Goal: Information Seeking & Learning: Learn about a topic

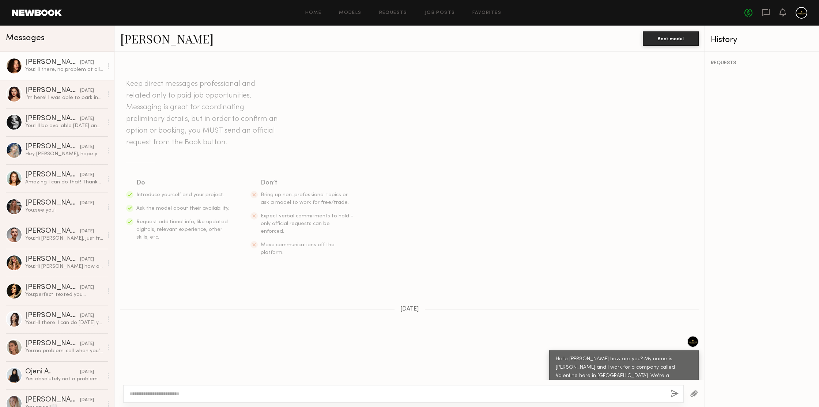
scroll to position [795, 0]
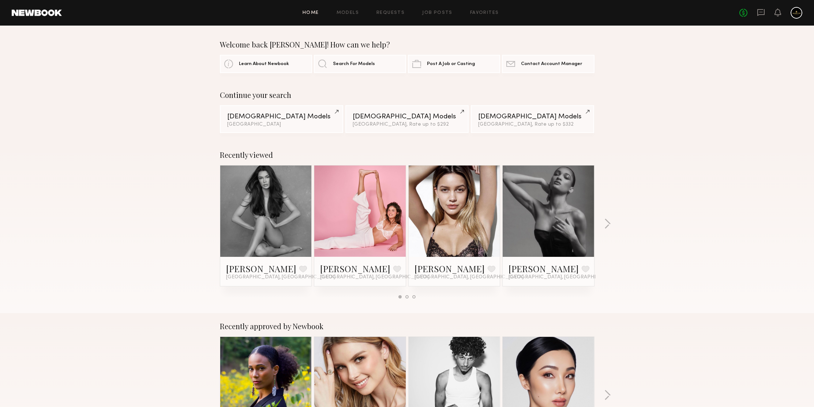
click at [652, 115] on div "Continue your search Female Models Los Angeles Female Models Los Angeles, Rate …" at bounding box center [407, 112] width 814 height 42
click at [292, 121] on link "Female Models Los Angeles" at bounding box center [281, 119] width 123 height 28
click at [665, 155] on div "Recently viewed Jessica N. Favorite Los Angeles, CA Shannon M. Favorite Los Ang…" at bounding box center [407, 227] width 814 height 171
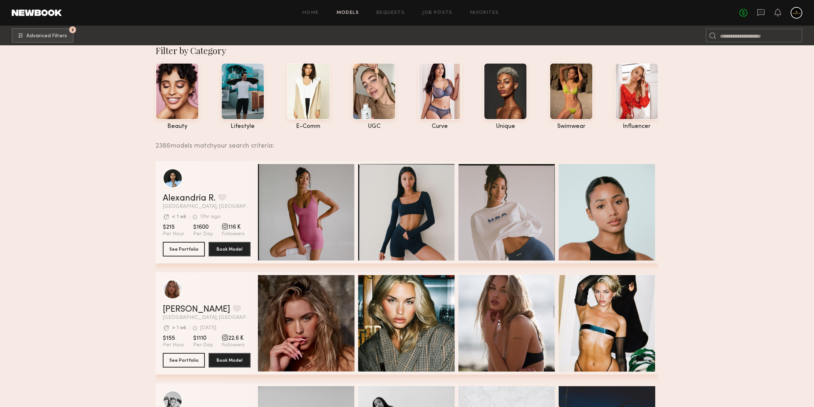
scroll to position [135, 0]
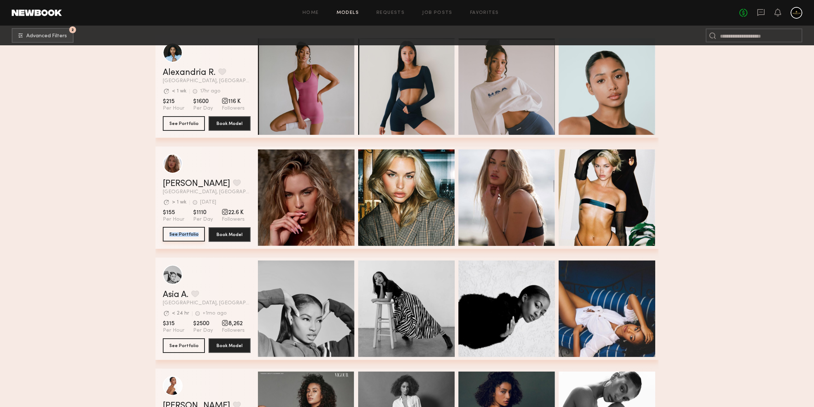
drag, startPoint x: 193, startPoint y: 234, endPoint x: 136, endPoint y: 170, distance: 86.0
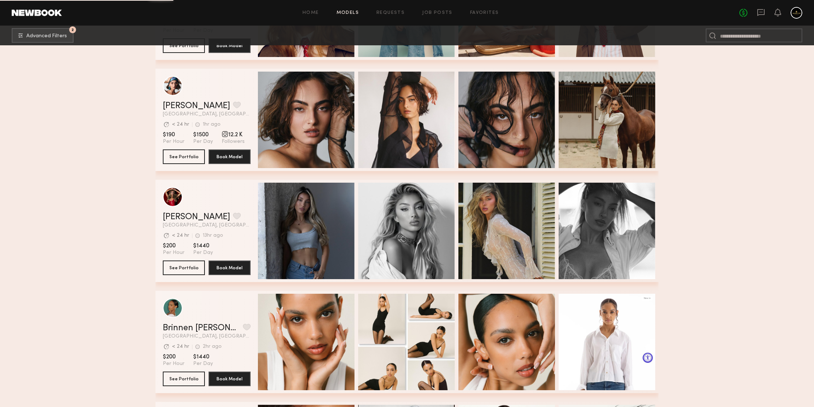
scroll to position [1029, 0]
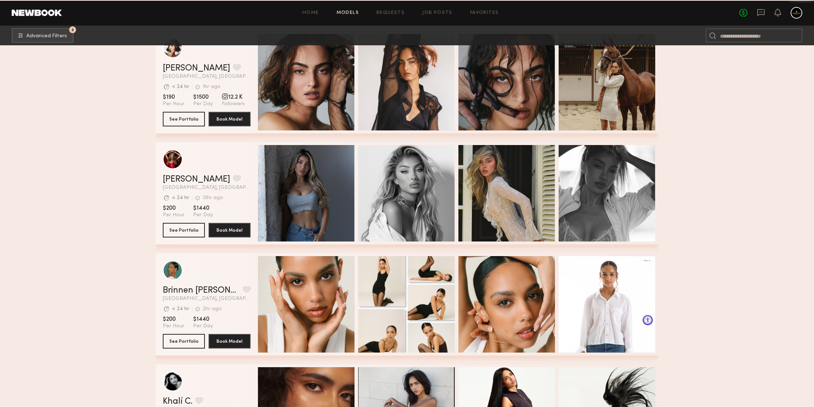
click at [111, 158] on section "Filter by Category beauty lifestyle e-comm UGC curve unique swimwear influencer…" at bounding box center [407, 412] width 814 height 2793
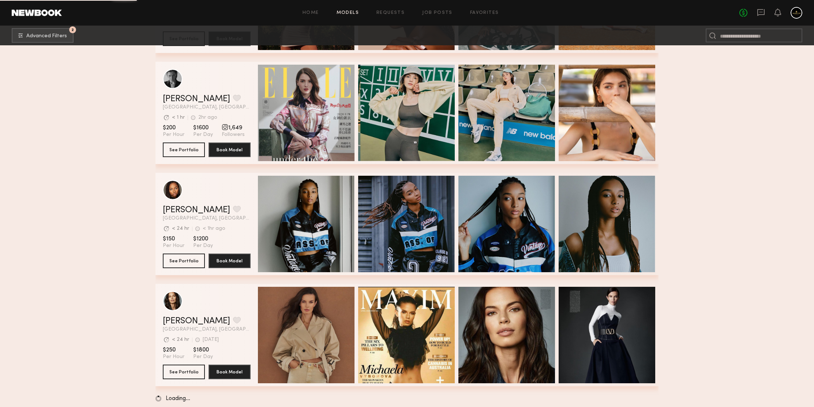
scroll to position [2450, 0]
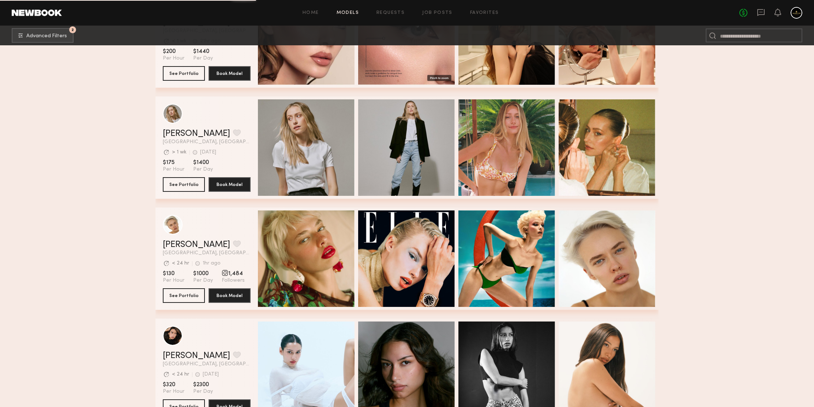
scroll to position [3604, 0]
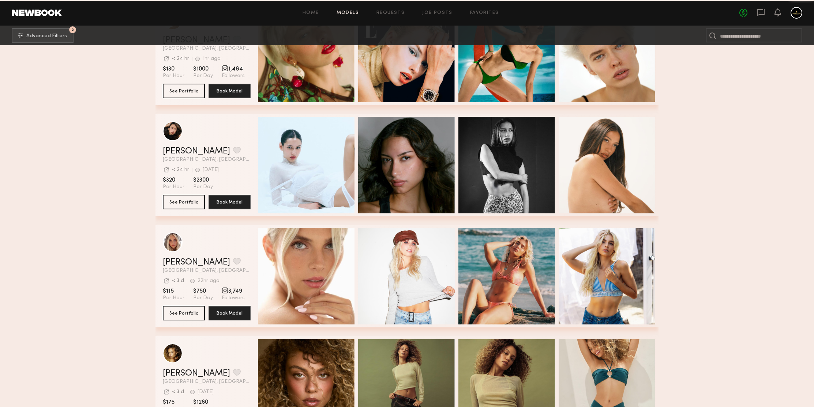
scroll to position [3700, 0]
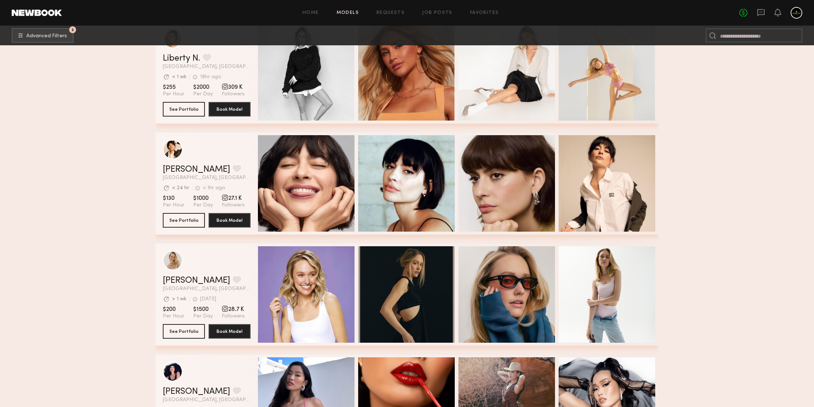
scroll to position [4200, 0]
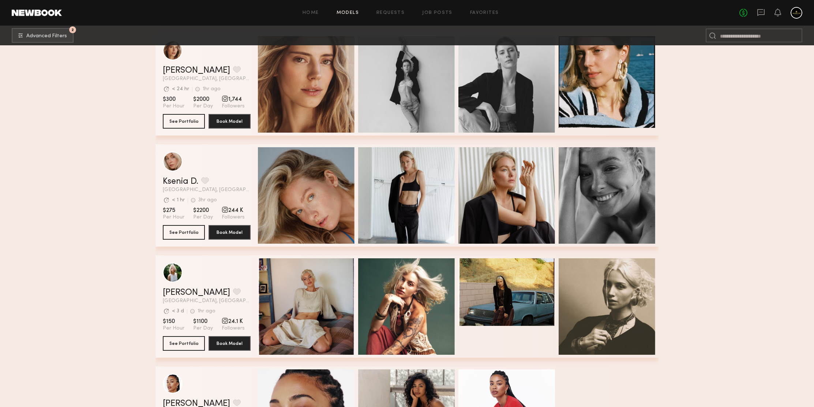
scroll to position [5735, 0]
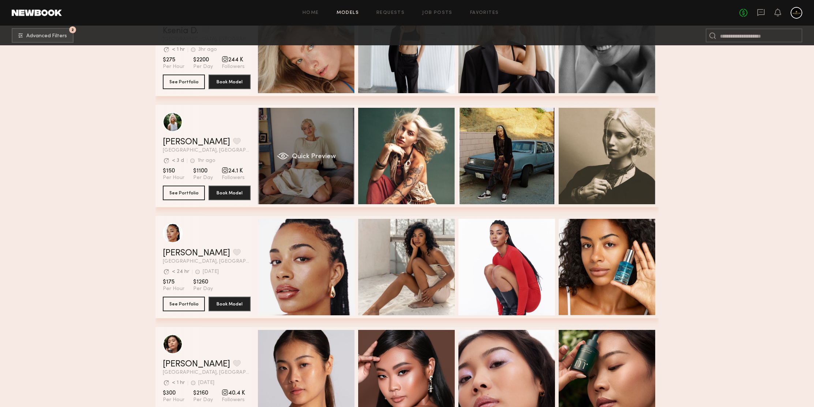
click at [306, 130] on div "Quick Preview" at bounding box center [306, 156] width 97 height 97
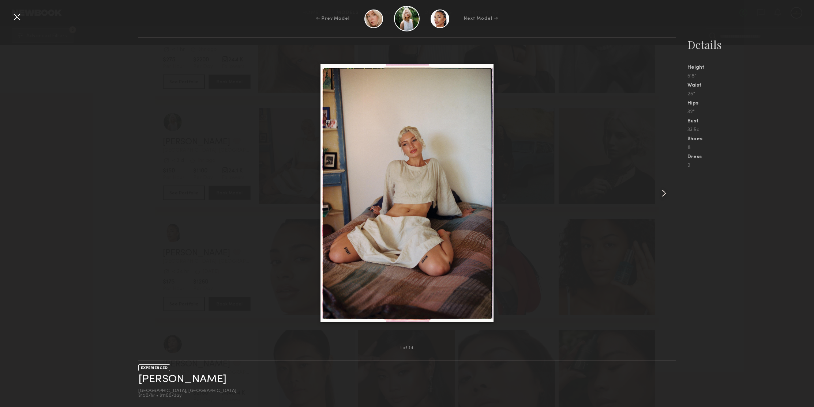
click at [662, 197] on common-icon at bounding box center [664, 194] width 12 height 12
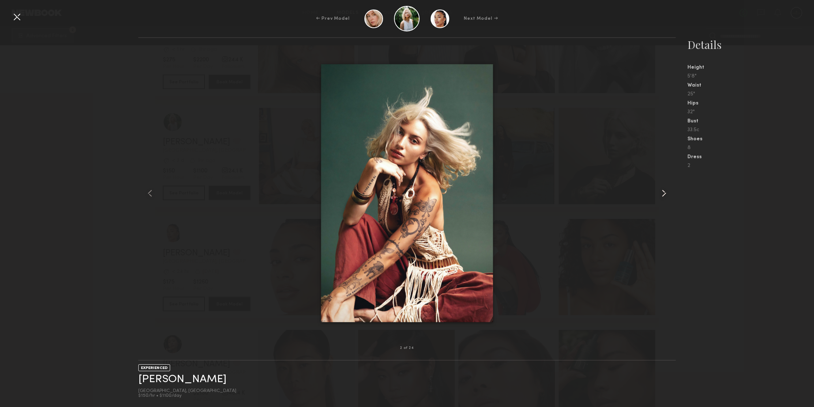
click at [662, 196] on common-icon at bounding box center [664, 194] width 12 height 12
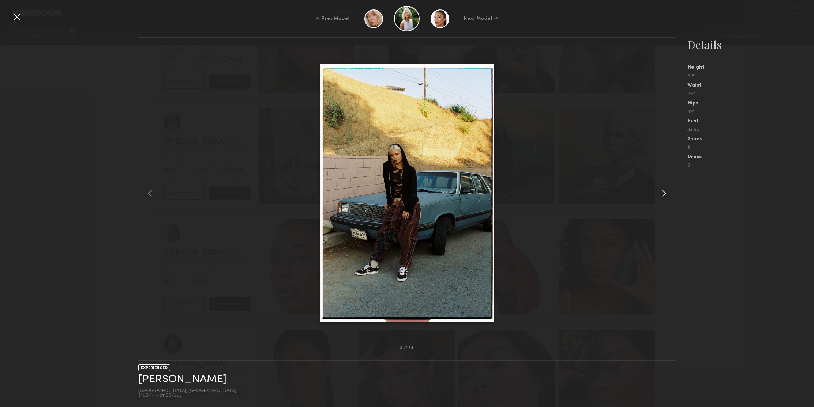
click at [662, 196] on common-icon at bounding box center [664, 194] width 12 height 12
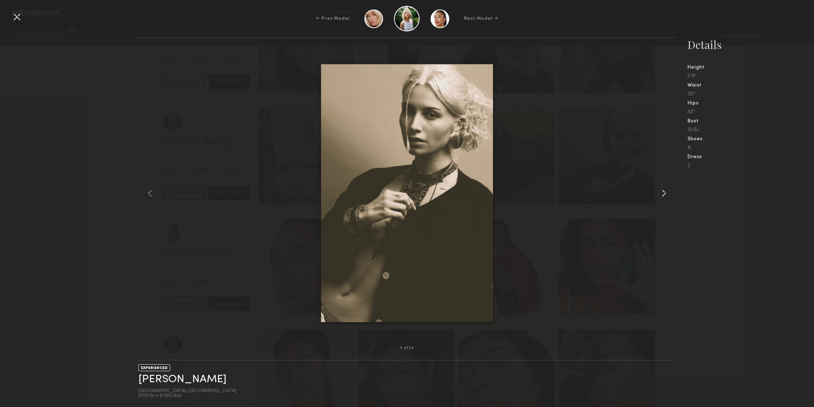
click at [662, 196] on common-icon at bounding box center [664, 194] width 12 height 12
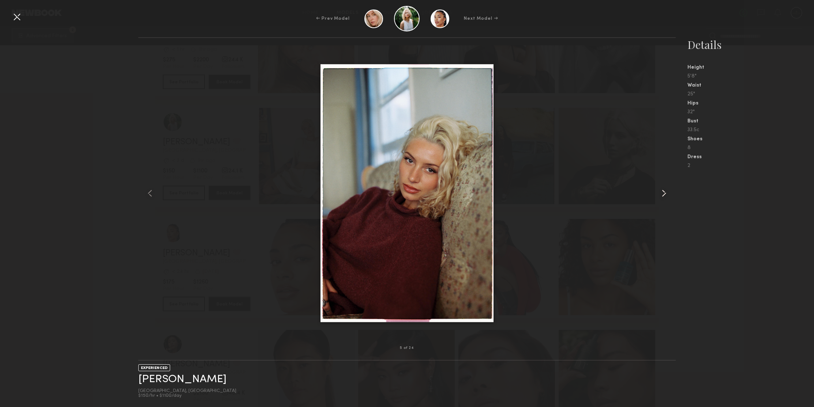
click at [662, 196] on common-icon at bounding box center [664, 194] width 12 height 12
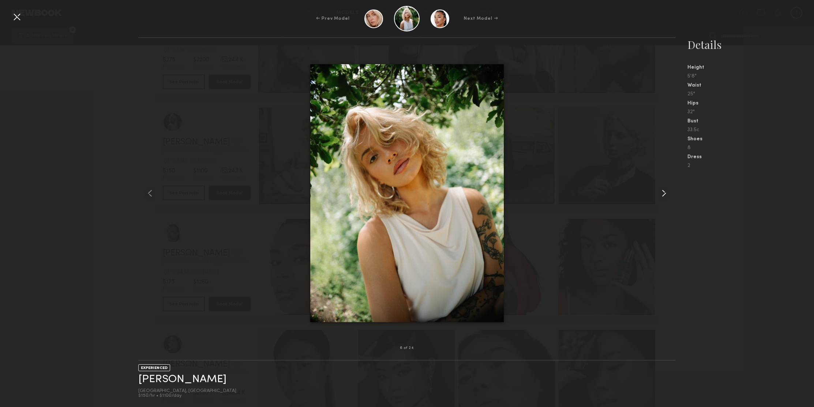
click at [662, 196] on common-icon at bounding box center [664, 194] width 12 height 12
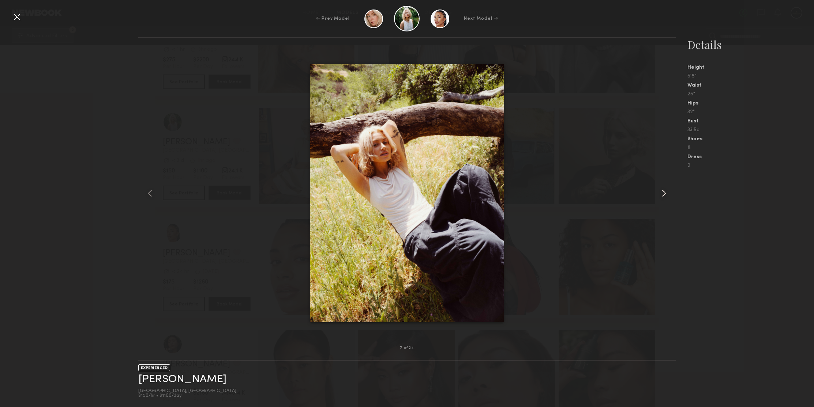
click at [662, 196] on common-icon at bounding box center [664, 194] width 12 height 12
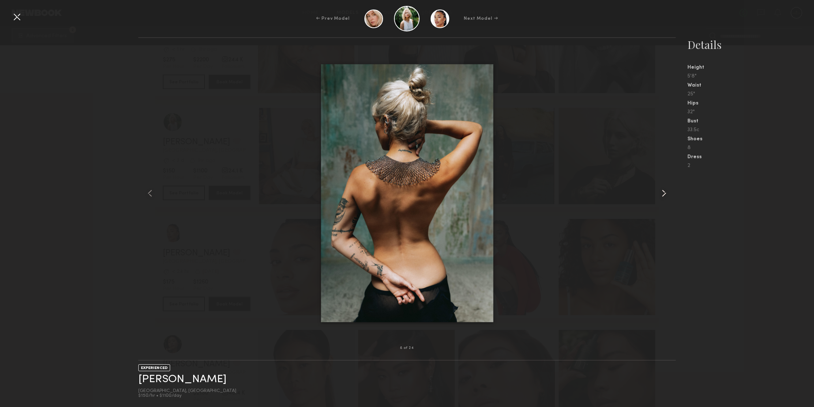
click at [662, 196] on common-icon at bounding box center [664, 194] width 12 height 12
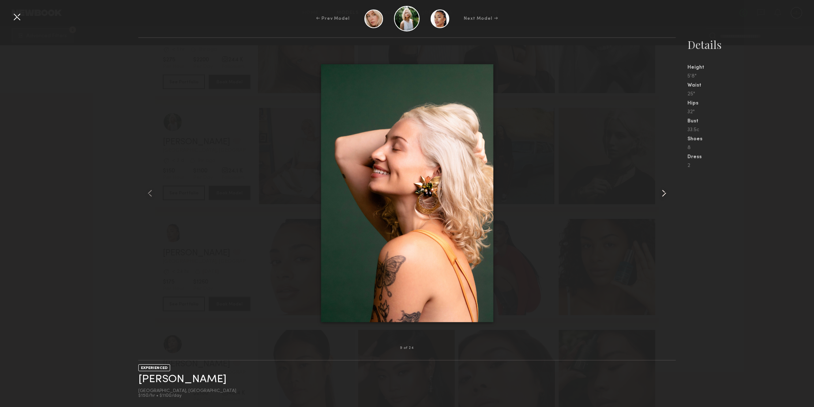
click at [662, 196] on common-icon at bounding box center [664, 194] width 12 height 12
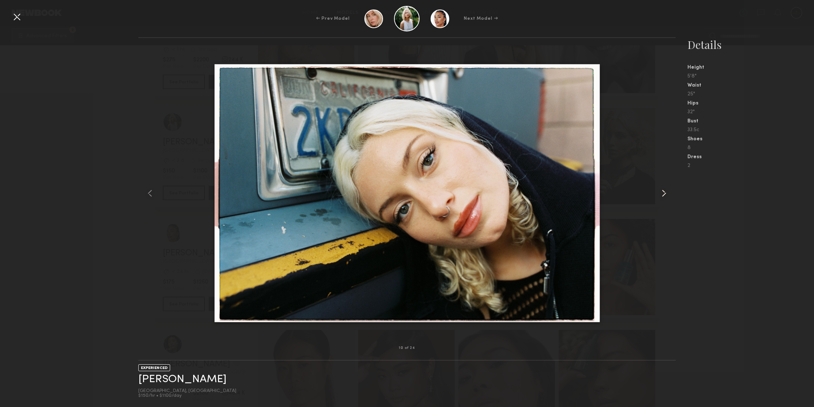
click at [662, 196] on common-icon at bounding box center [664, 194] width 12 height 12
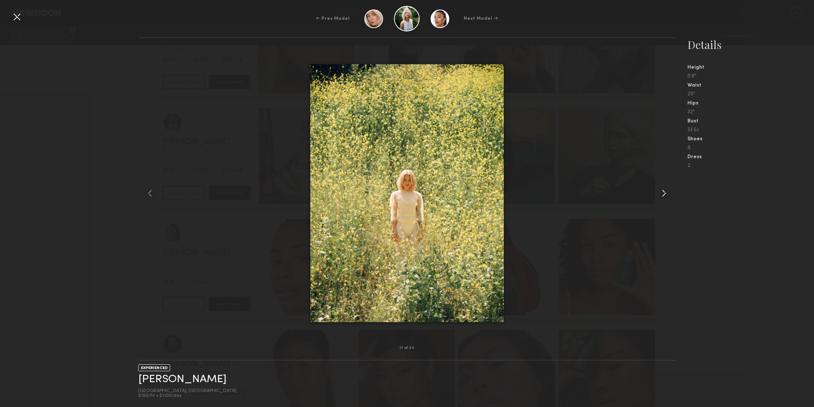
click at [662, 196] on common-icon at bounding box center [664, 194] width 12 height 12
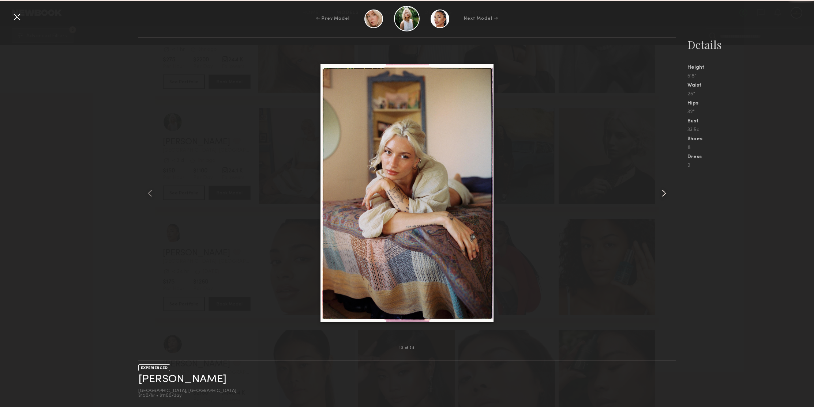
click at [662, 196] on common-icon at bounding box center [664, 194] width 12 height 12
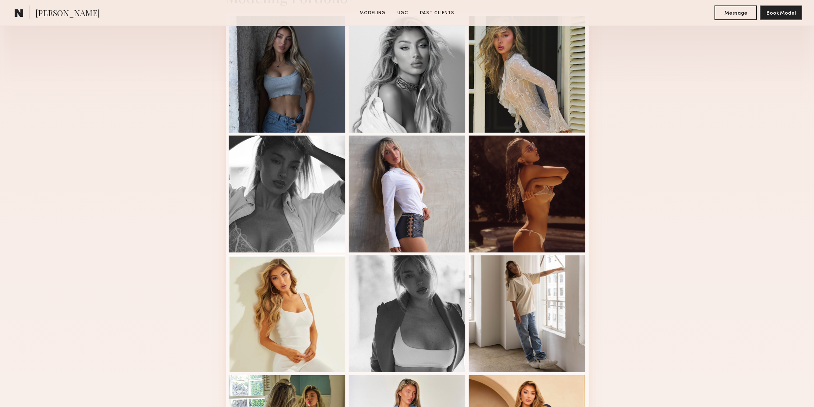
scroll to position [238, 0]
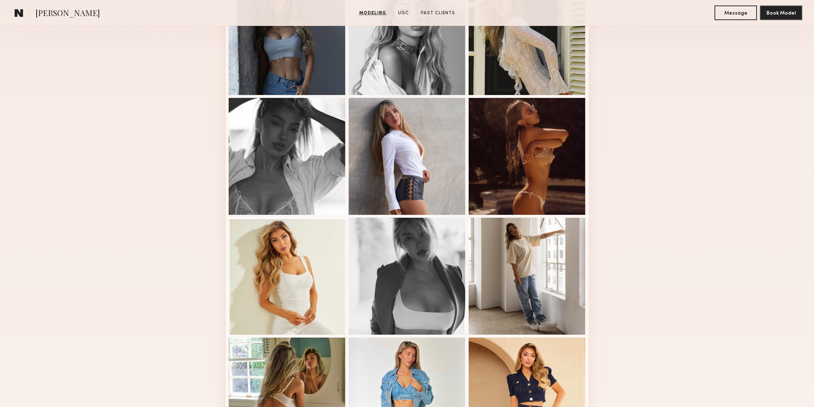
click at [679, 148] on div "Modeling Portfolio View More" at bounding box center [407, 213] width 814 height 569
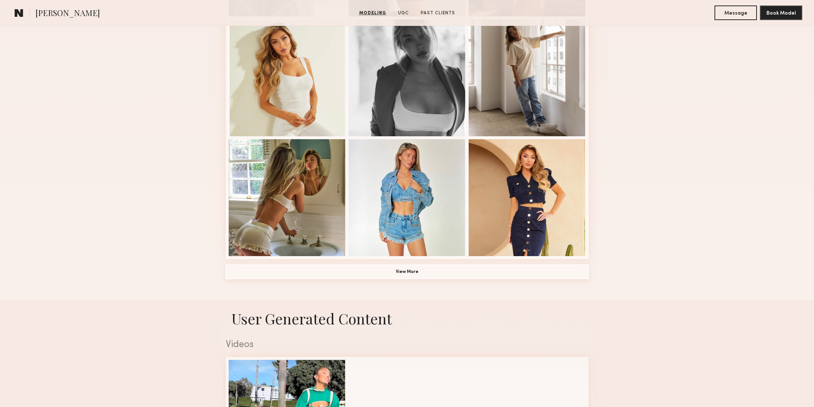
click at [431, 271] on button "View More" at bounding box center [407, 272] width 363 height 15
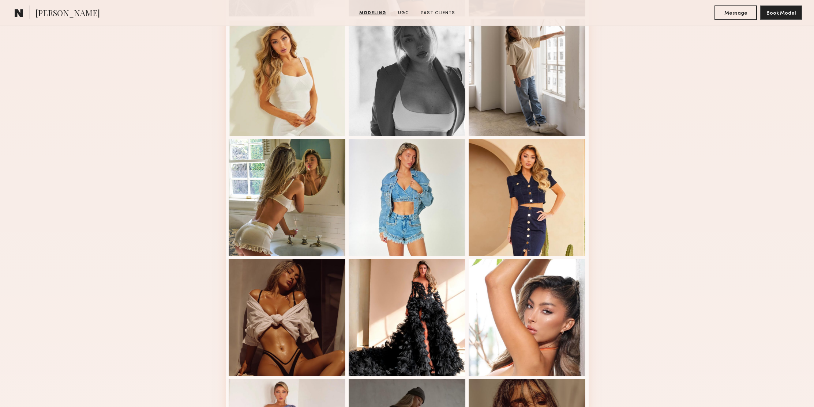
click at [665, 133] on div "Modeling Portfolio" at bounding box center [407, 185] width 814 height 909
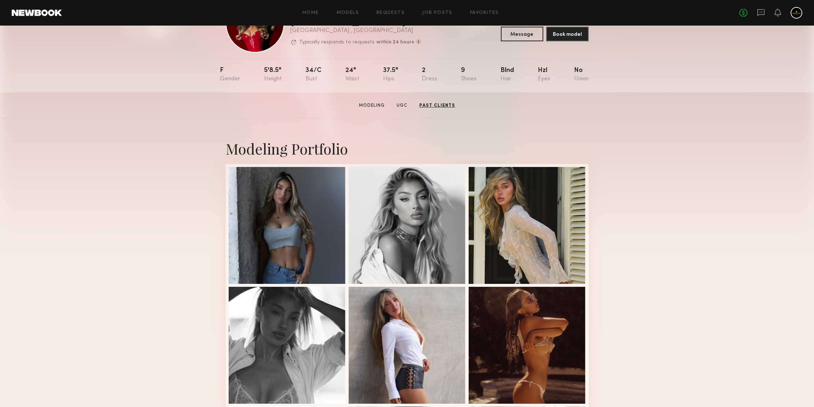
scroll to position [0, 0]
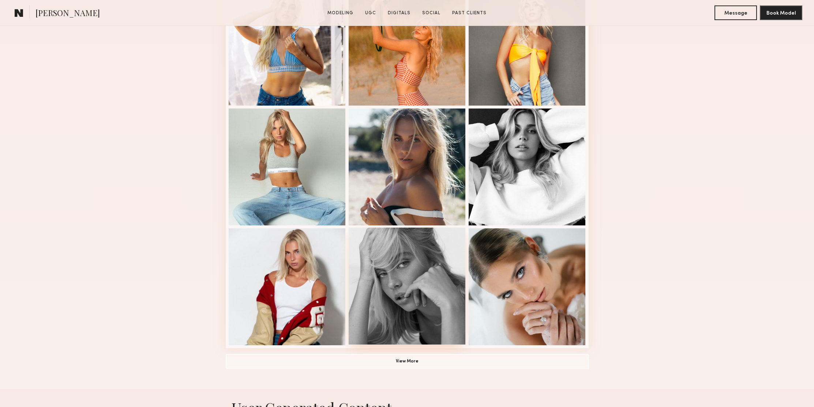
scroll to position [498, 0]
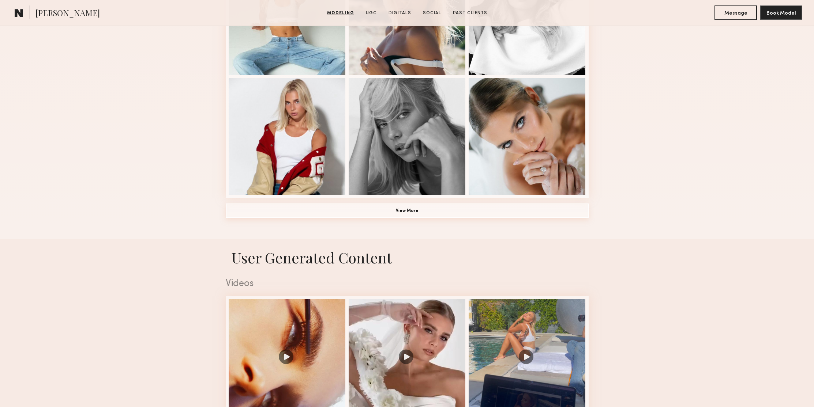
click at [412, 210] on button "View More" at bounding box center [407, 211] width 363 height 15
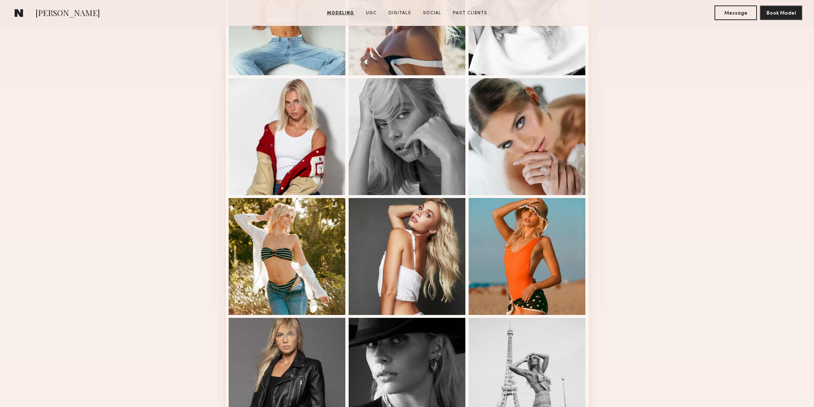
click at [670, 158] on div "Modeling Portfolio" at bounding box center [407, 184] width 814 height 1029
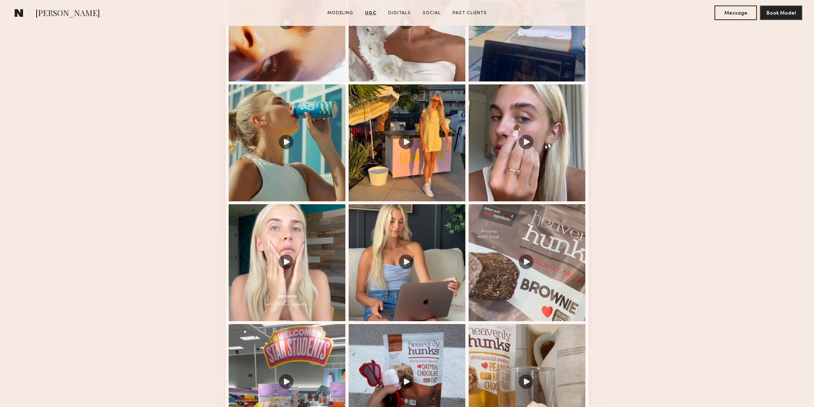
scroll to position [1329, 0]
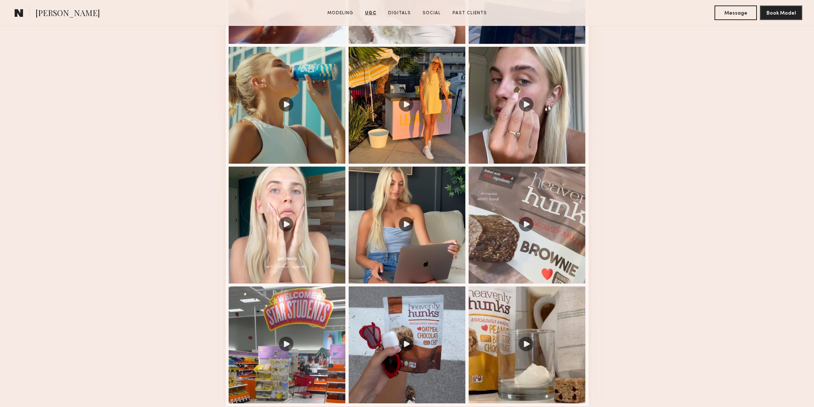
click at [672, 154] on nb-model-profile-ugc-container "User Generated Content Videos 1 of 12 Photos 1 of 12" at bounding box center [407, 406] width 814 height 1079
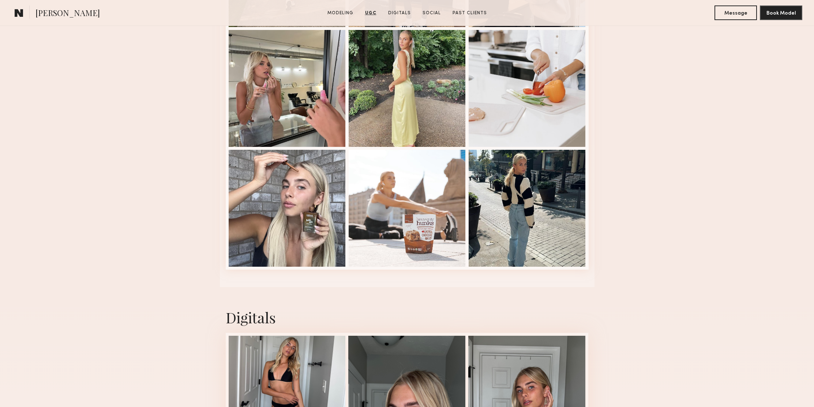
scroll to position [1875, 0]
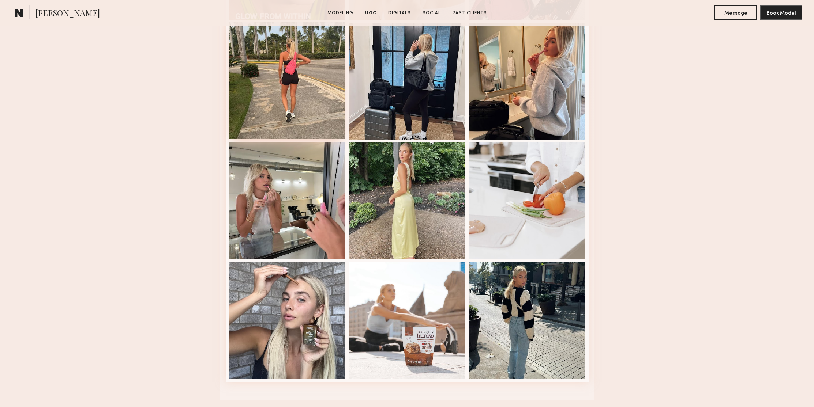
click at [299, 45] on div at bounding box center [287, 80] width 117 height 117
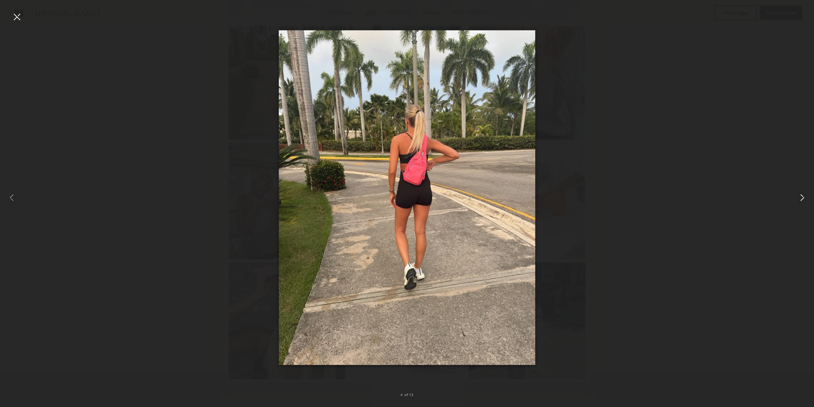
click at [799, 199] on common-icon at bounding box center [802, 198] width 12 height 12
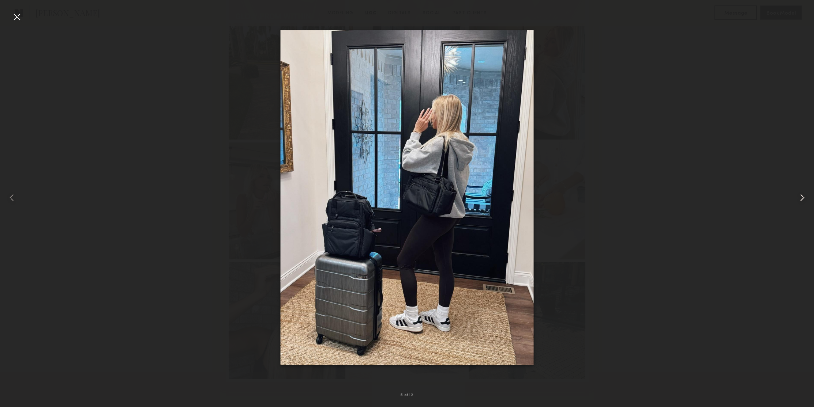
click at [799, 199] on common-icon at bounding box center [802, 198] width 12 height 12
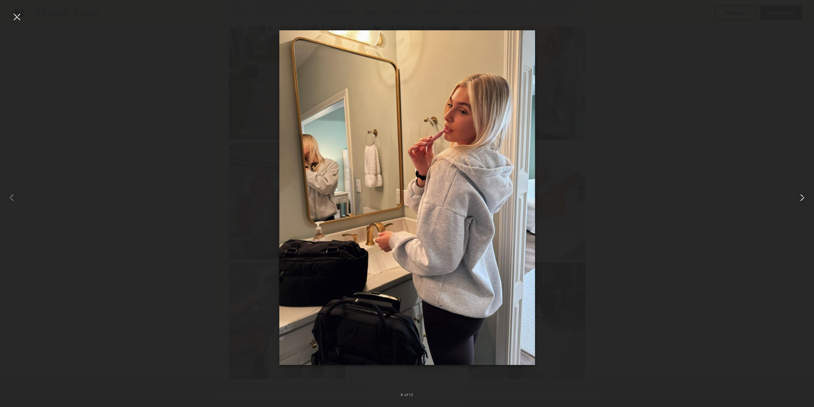
click at [799, 199] on common-icon at bounding box center [802, 198] width 12 height 12
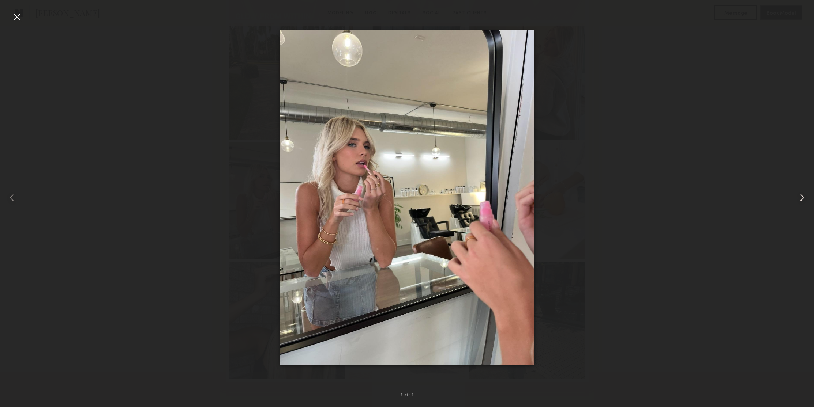
click at [799, 199] on common-icon at bounding box center [802, 198] width 12 height 12
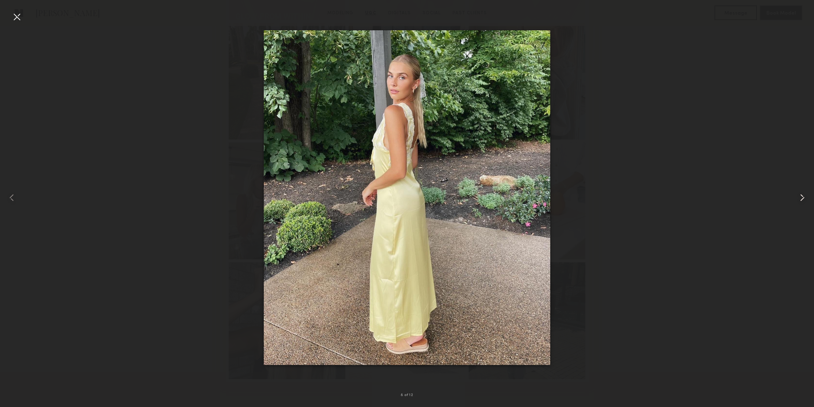
click at [799, 199] on common-icon at bounding box center [802, 198] width 12 height 12
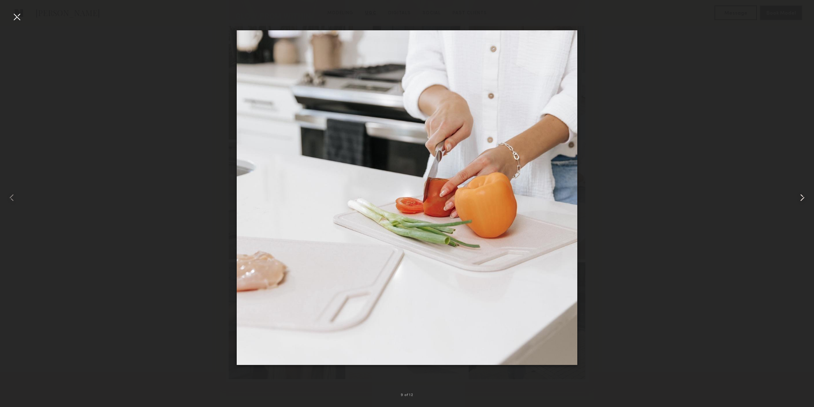
click at [799, 199] on common-icon at bounding box center [802, 198] width 12 height 12
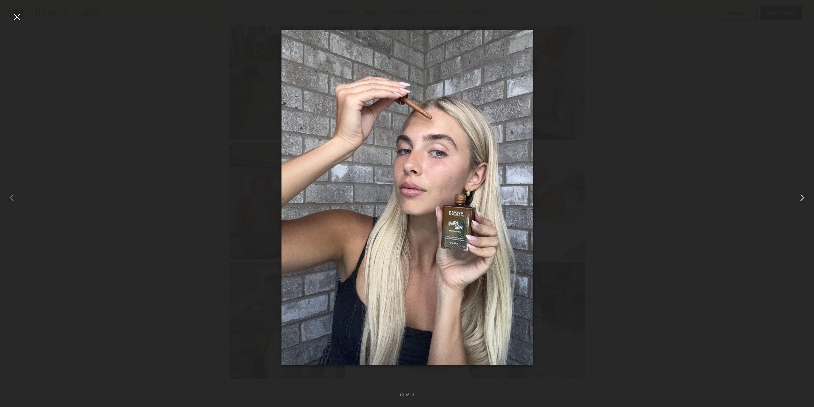
click at [799, 199] on common-icon at bounding box center [802, 198] width 12 height 12
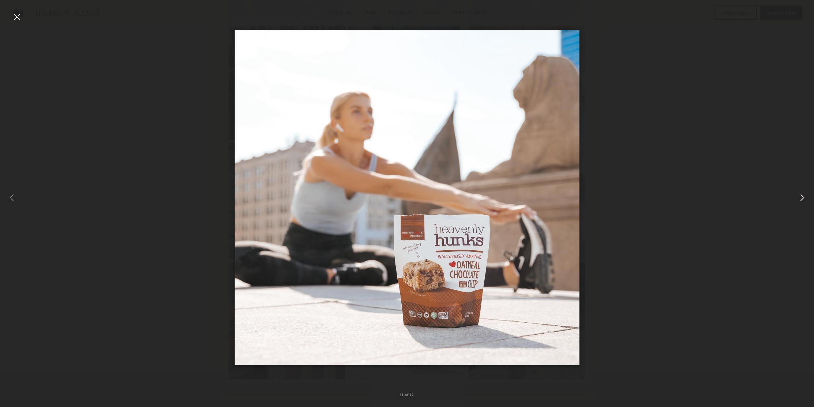
click at [799, 199] on common-icon at bounding box center [802, 198] width 12 height 12
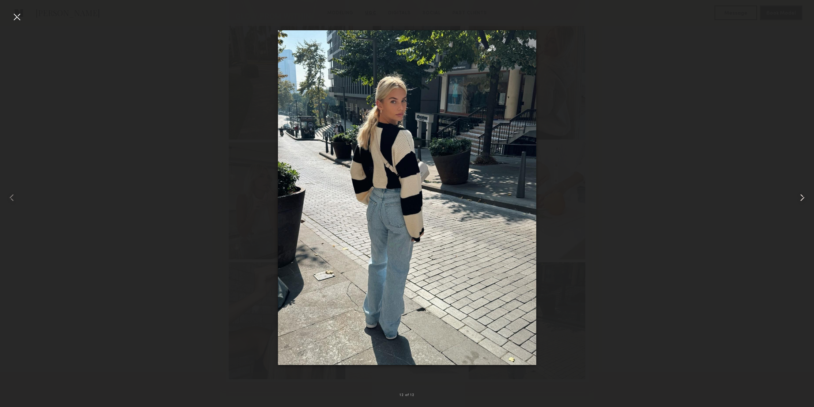
click at [799, 199] on common-icon at bounding box center [802, 198] width 12 height 12
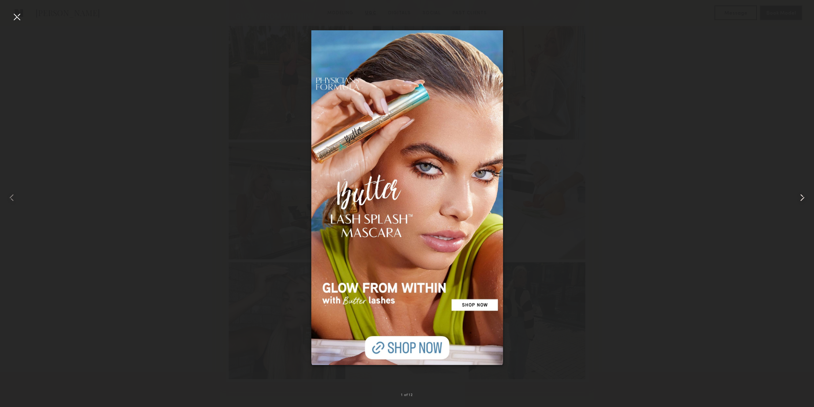
click at [799, 199] on common-icon at bounding box center [802, 198] width 12 height 12
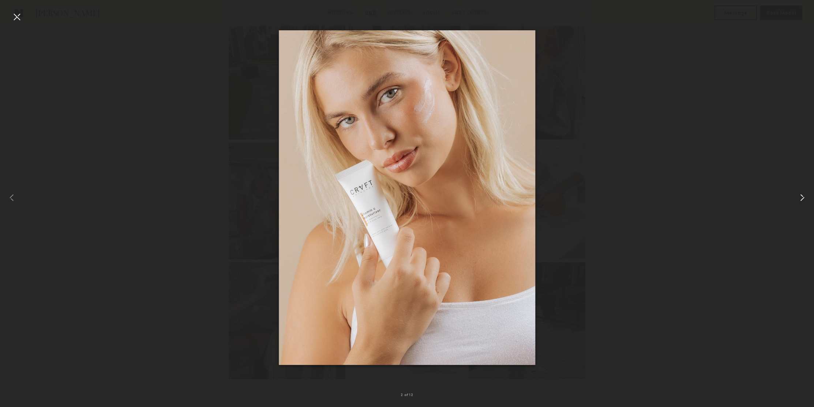
click at [799, 199] on common-icon at bounding box center [802, 198] width 12 height 12
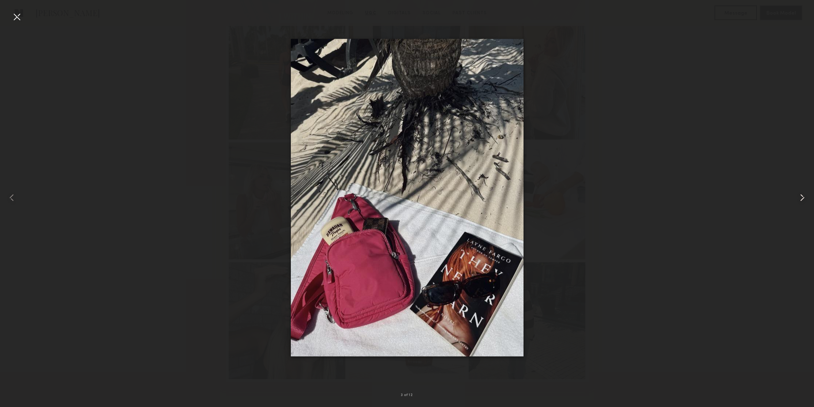
click at [799, 199] on common-icon at bounding box center [802, 198] width 12 height 12
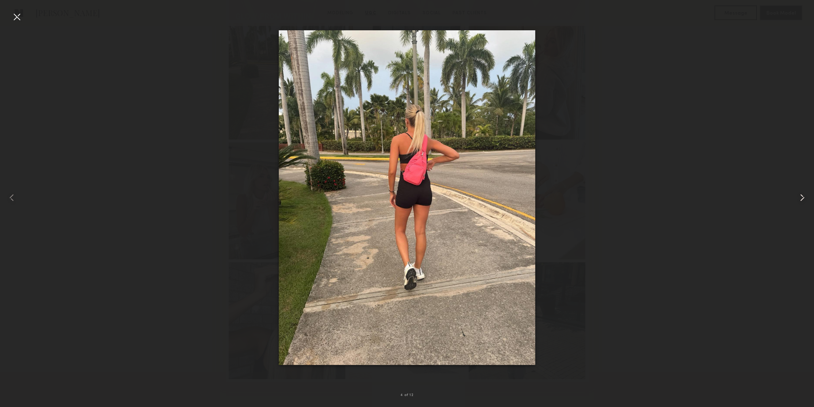
click at [799, 199] on common-icon at bounding box center [802, 198] width 12 height 12
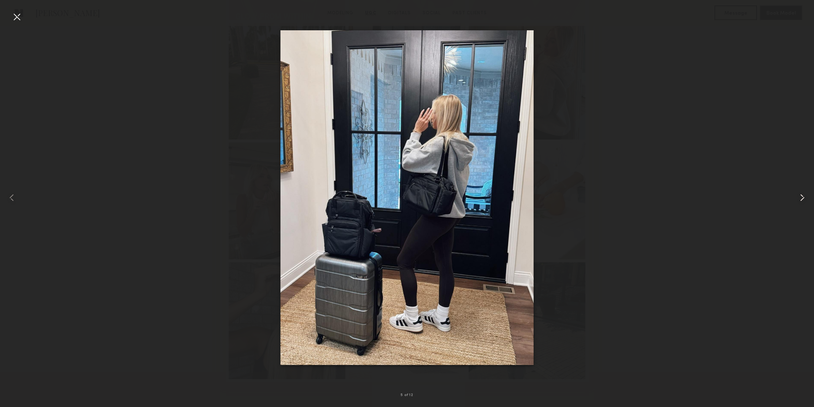
click at [799, 199] on common-icon at bounding box center [802, 198] width 12 height 12
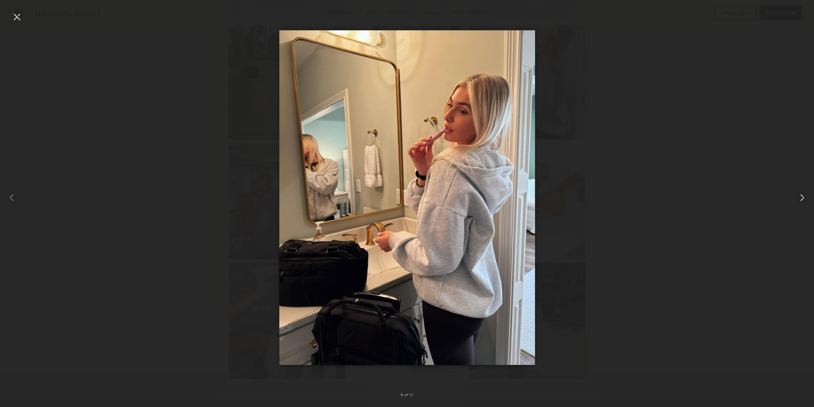
click at [799, 199] on common-icon at bounding box center [802, 198] width 12 height 12
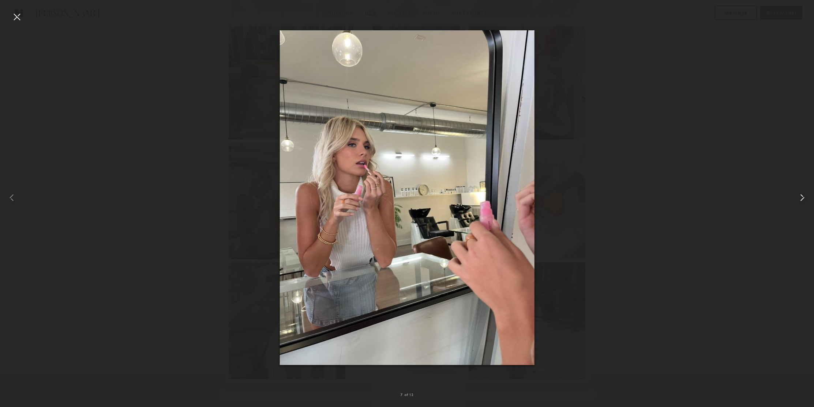
click at [799, 199] on common-icon at bounding box center [802, 198] width 12 height 12
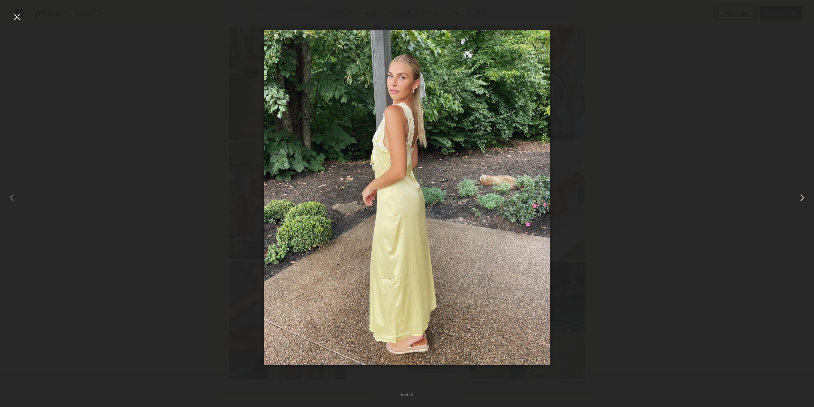
click at [799, 199] on common-icon at bounding box center [802, 198] width 12 height 12
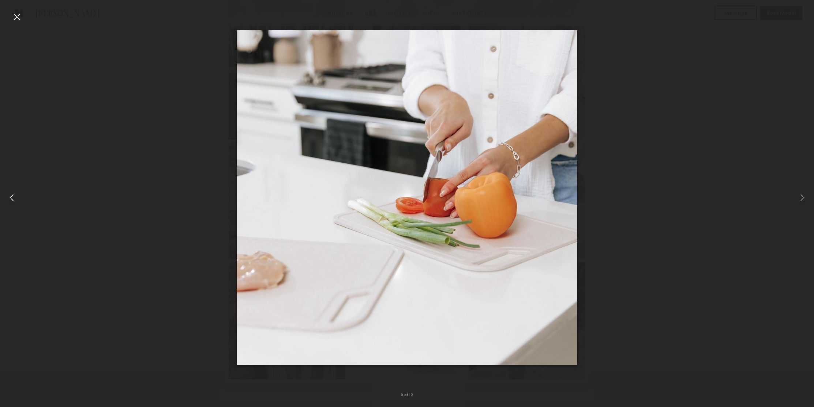
click at [20, 16] on div at bounding box center [17, 17] width 12 height 12
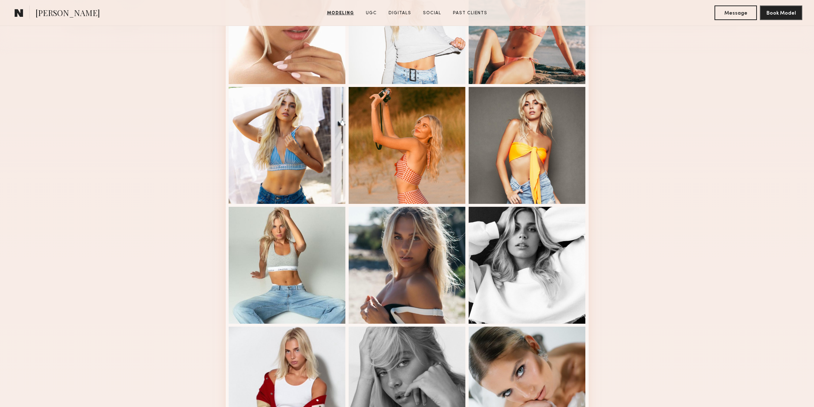
scroll to position [0, 0]
